Goal: Task Accomplishment & Management: Use online tool/utility

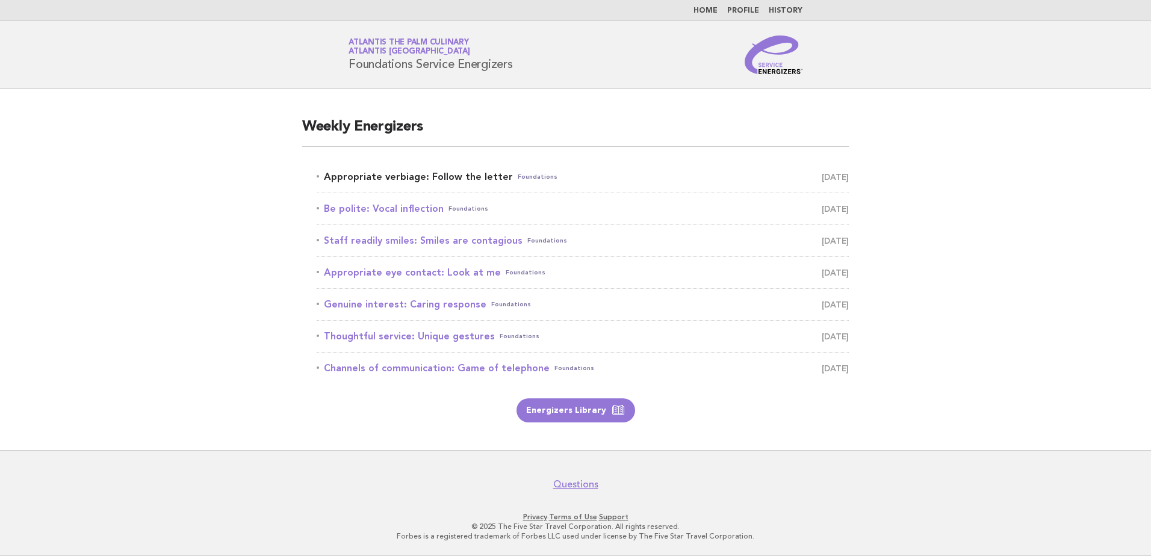
click at [403, 174] on link "Appropriate verbiage: Follow the letter Foundations [DATE]" at bounding box center [583, 177] width 532 height 17
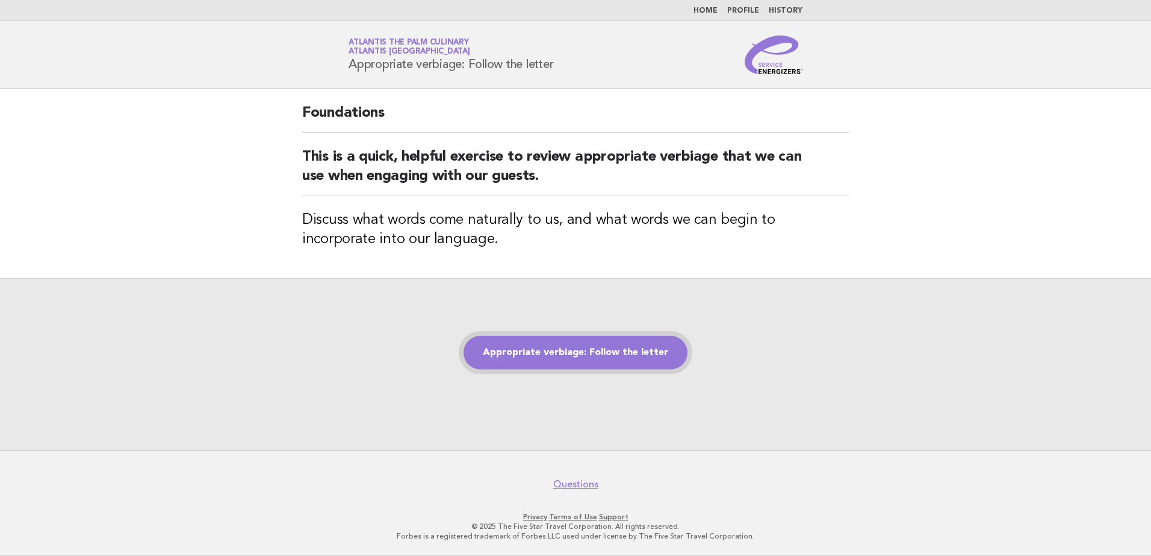
drag, startPoint x: 888, startPoint y: 3, endPoint x: 555, endPoint y: 353, distance: 483.2
click at [555, 353] on link "Appropriate verbiage: Follow the letter" at bounding box center [575, 353] width 224 height 34
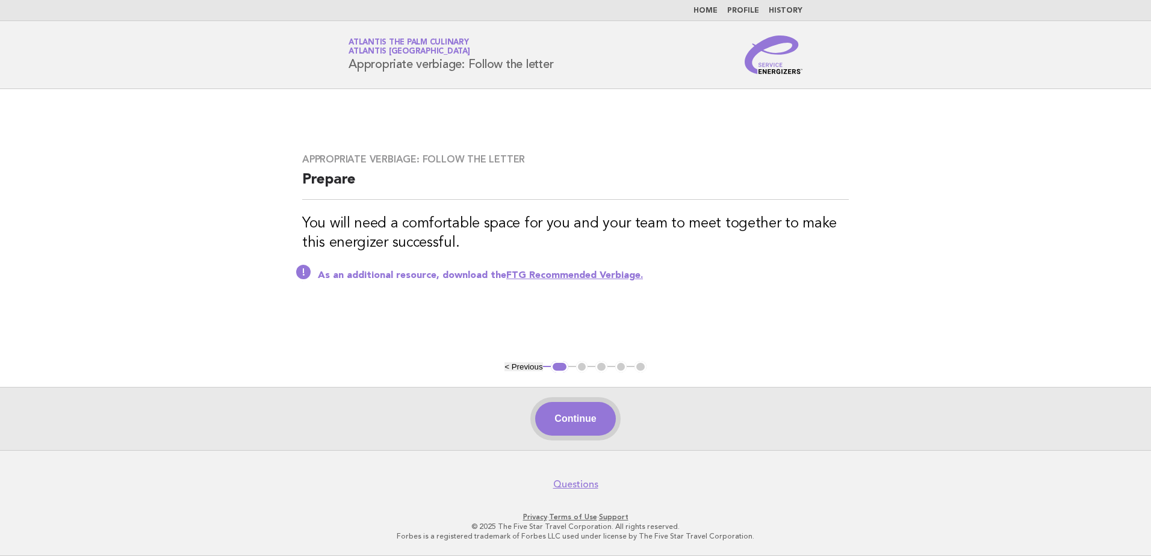
click at [596, 424] on button "Continue" at bounding box center [575, 419] width 80 height 34
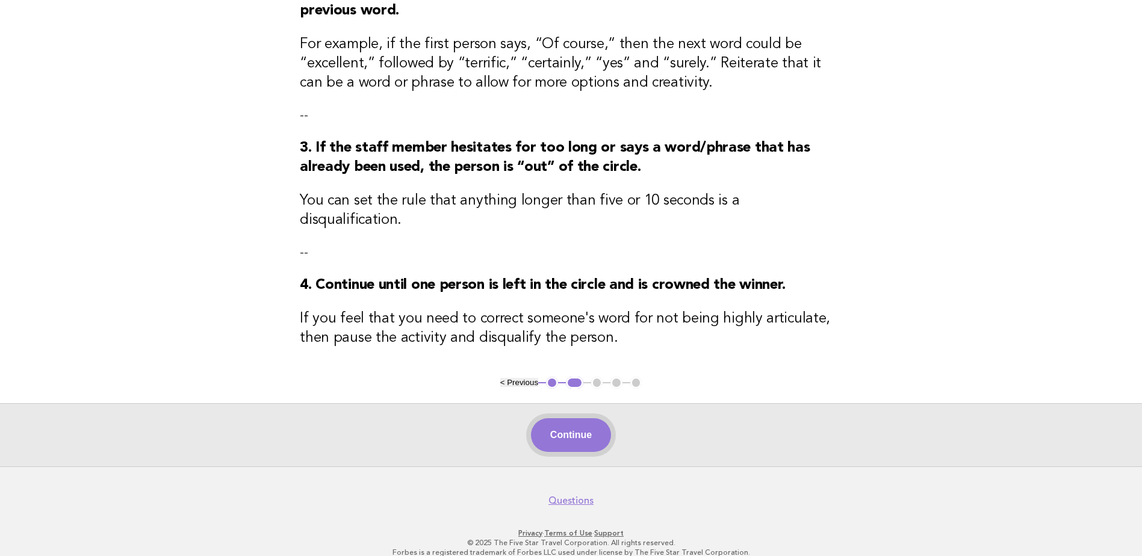
click at [578, 421] on button "Continue" at bounding box center [571, 435] width 80 height 34
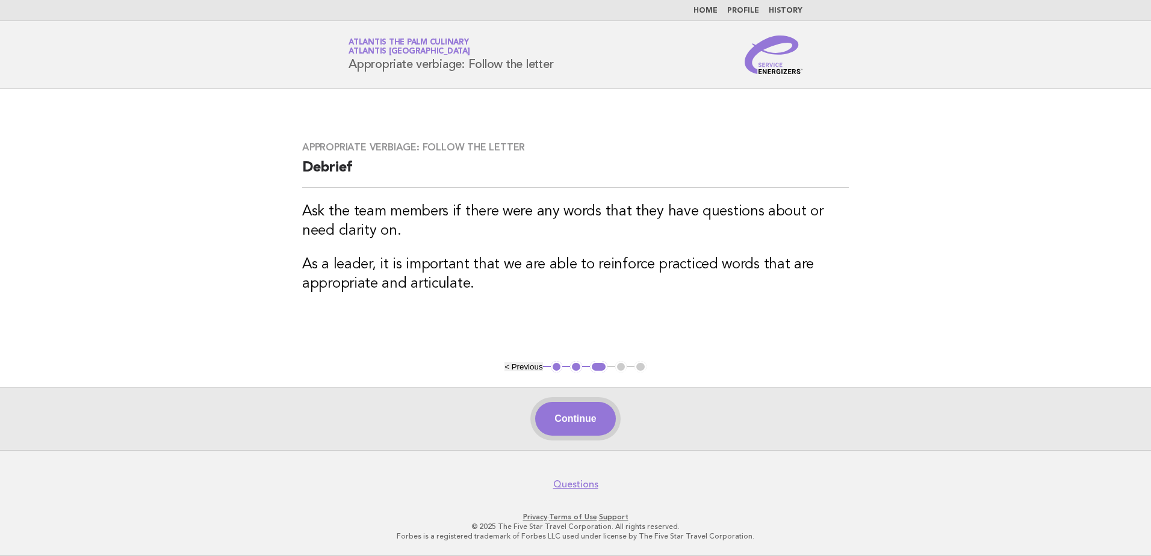
click at [576, 426] on button "Continue" at bounding box center [575, 419] width 80 height 34
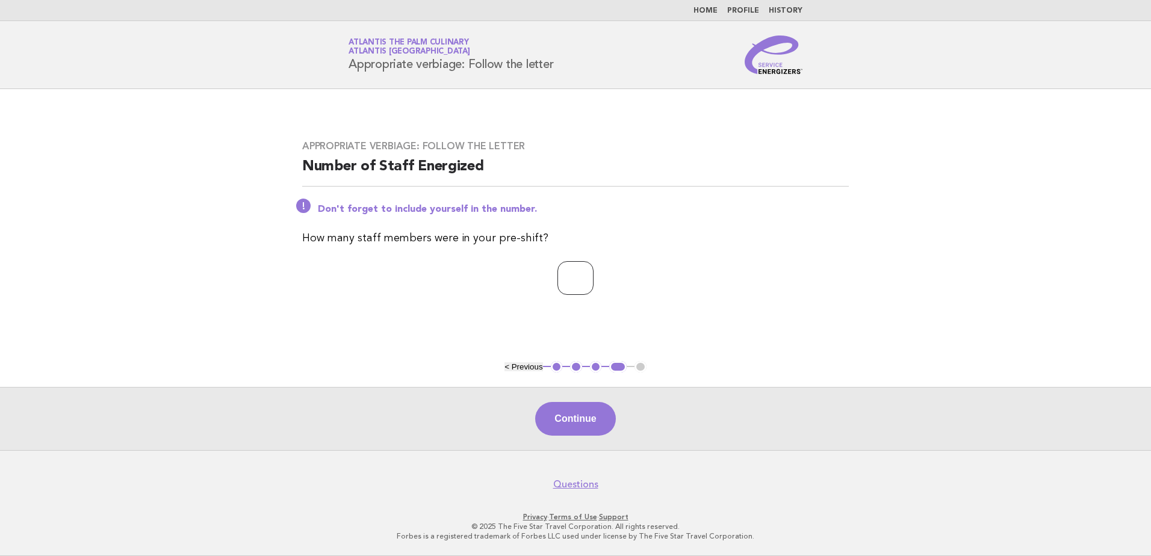
click at [593, 276] on input "*" at bounding box center [575, 278] width 36 height 34
type input "*"
click at [593, 276] on input "*" at bounding box center [575, 278] width 36 height 34
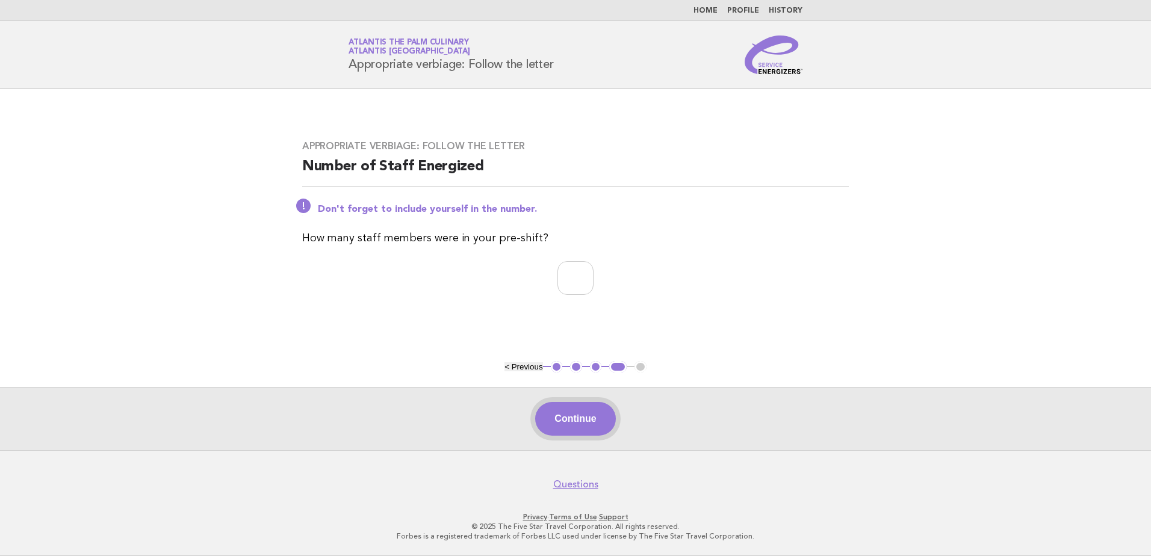
click at [596, 417] on button "Continue" at bounding box center [575, 419] width 80 height 34
